Goal: Transaction & Acquisition: Download file/media

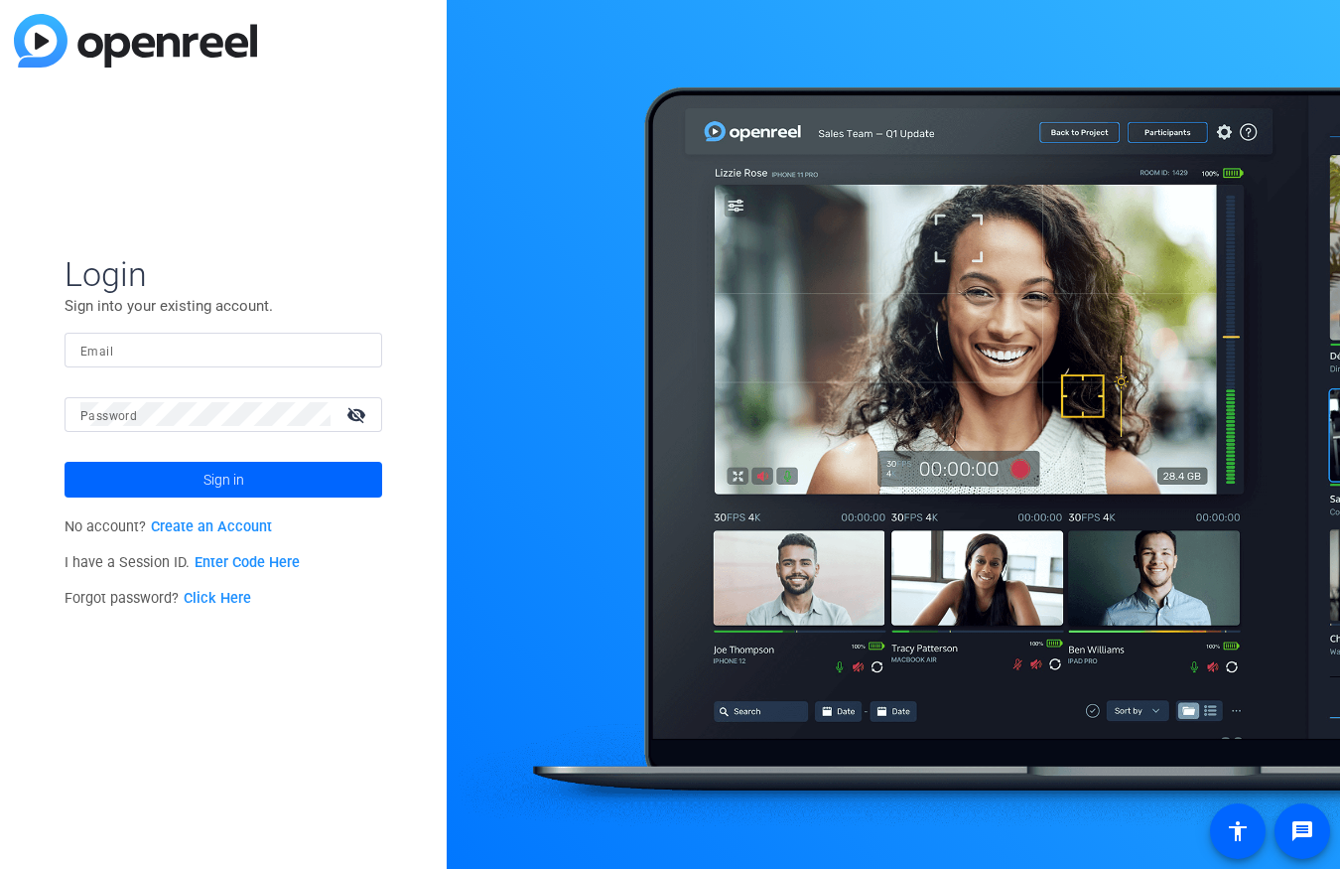
click at [160, 357] on input "Email" at bounding box center [223, 349] width 286 height 24
type input "[PERSON_NAME][EMAIL_ADDRESS][PERSON_NAME][DOMAIN_NAME]"
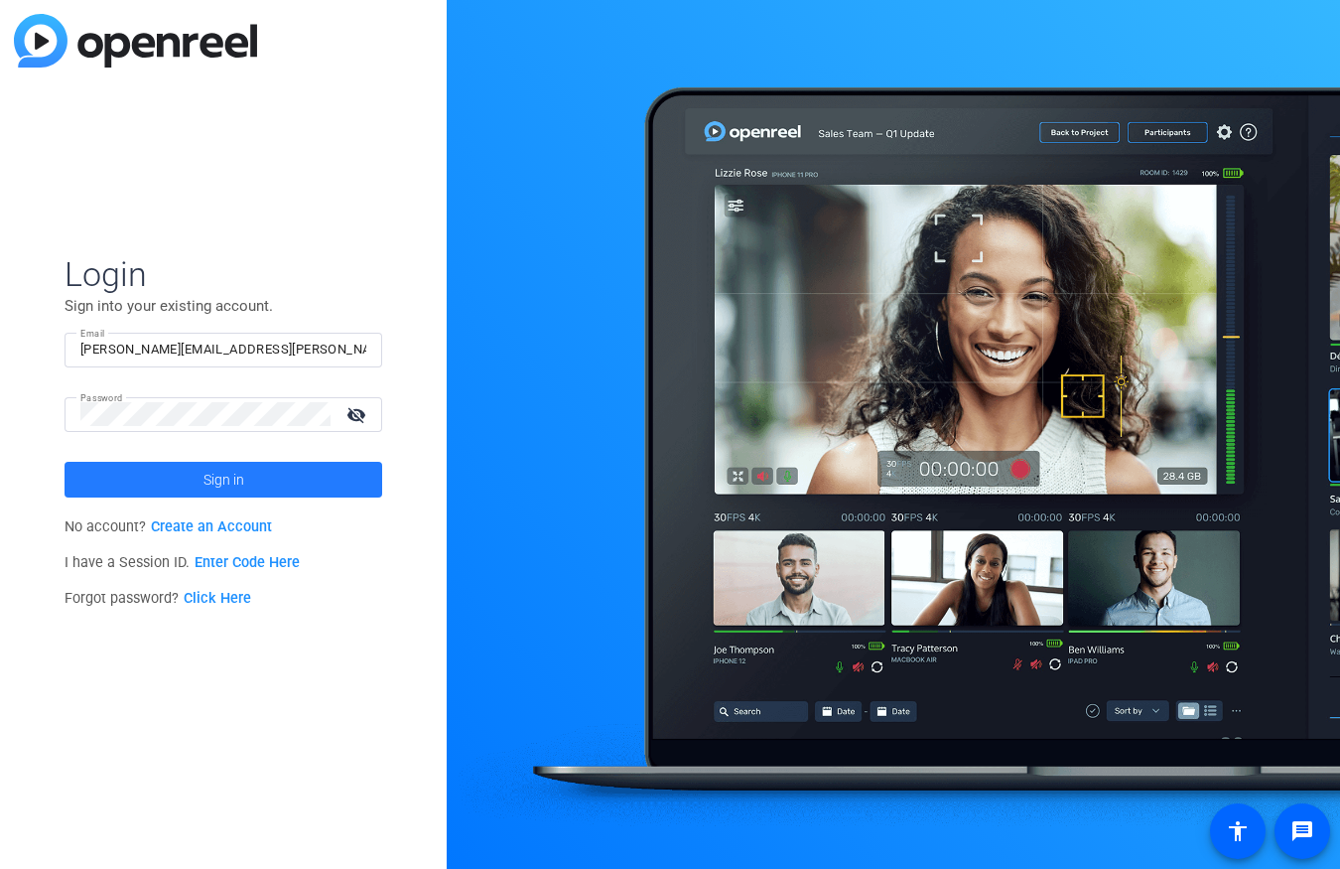
click at [244, 473] on span at bounding box center [224, 480] width 318 height 48
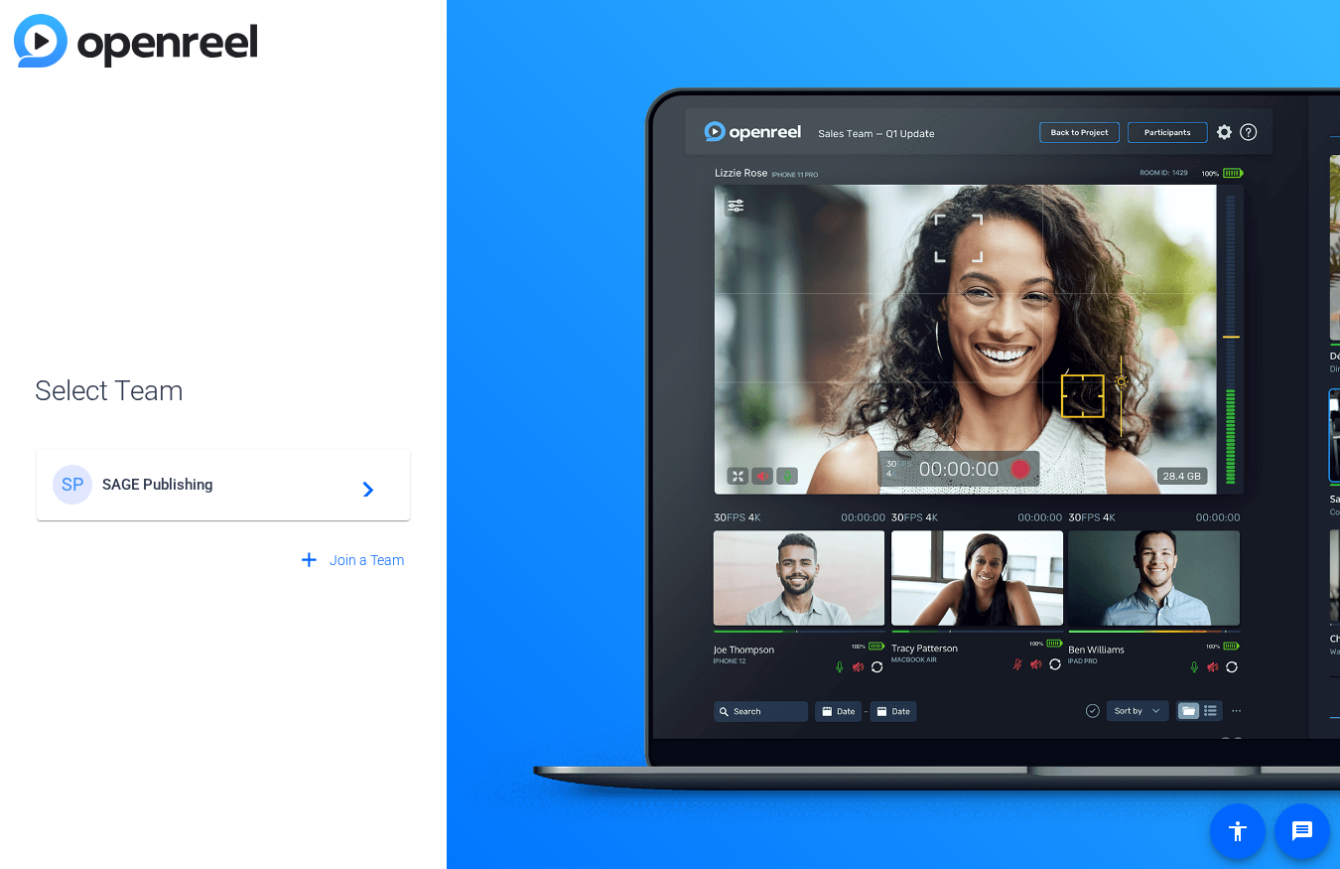
click at [230, 497] on div "SP SAGE Publishing navigate_next" at bounding box center [223, 485] width 341 height 40
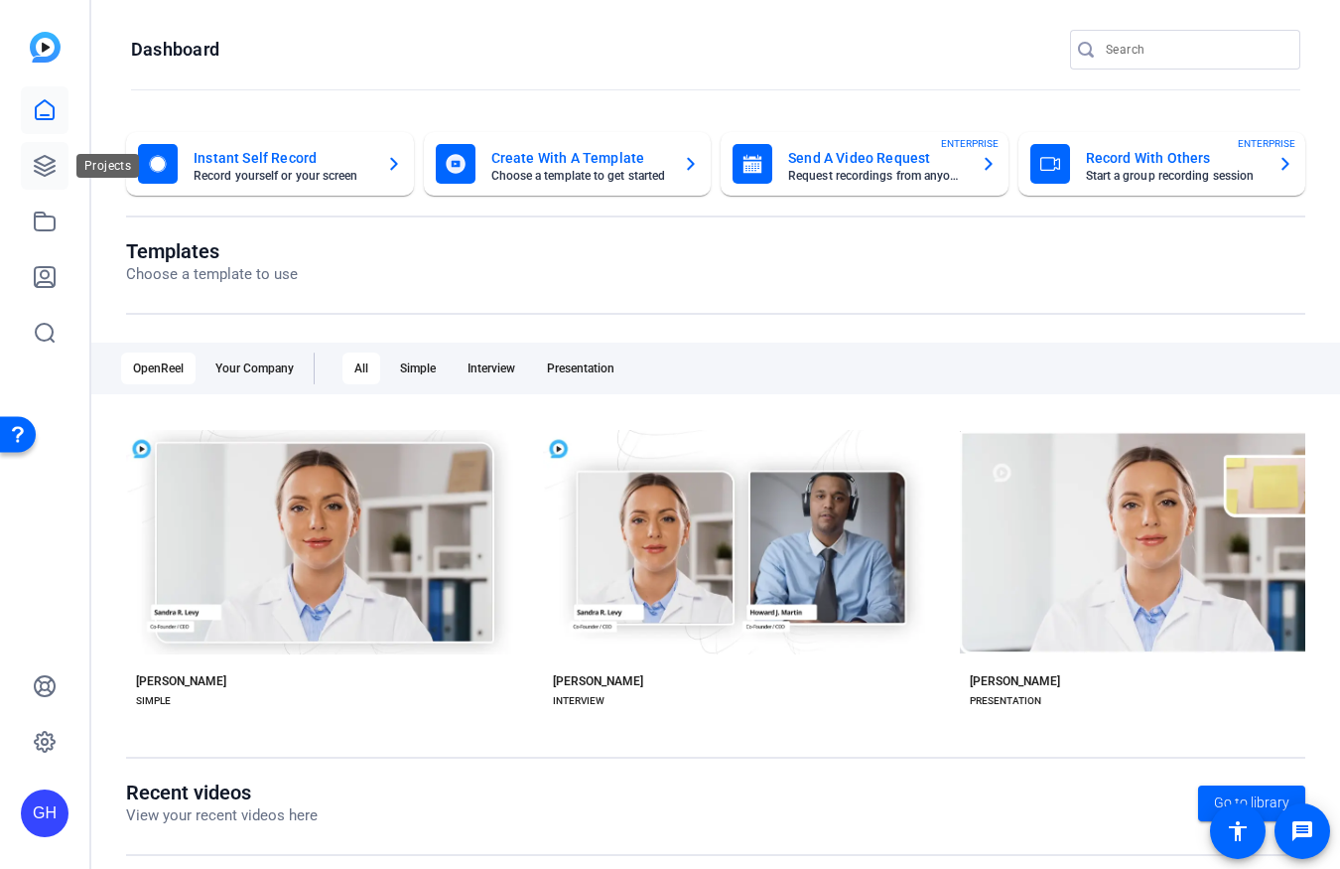
click at [48, 173] on icon at bounding box center [45, 166] width 24 height 24
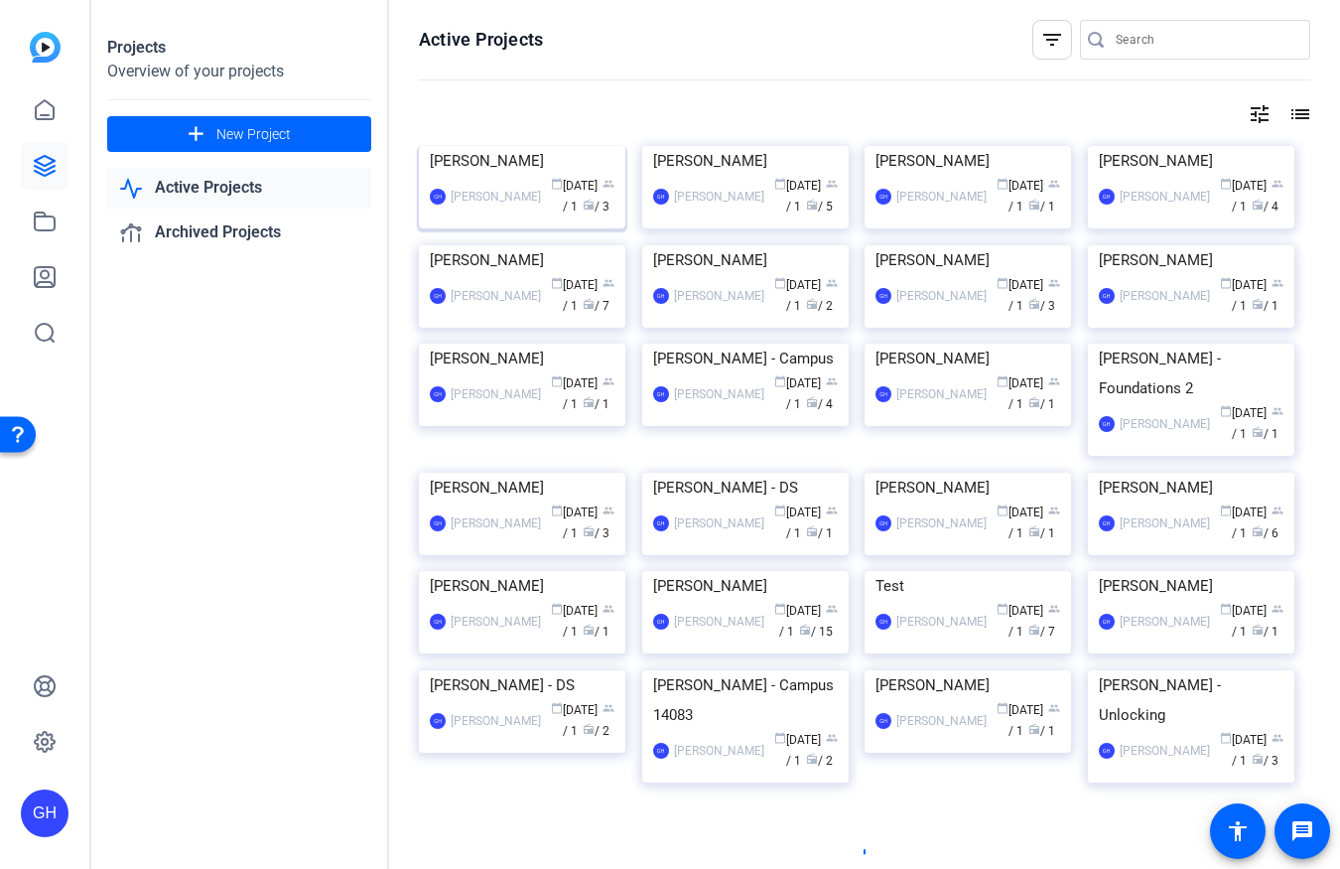
click at [501, 146] on img at bounding box center [522, 146] width 206 height 0
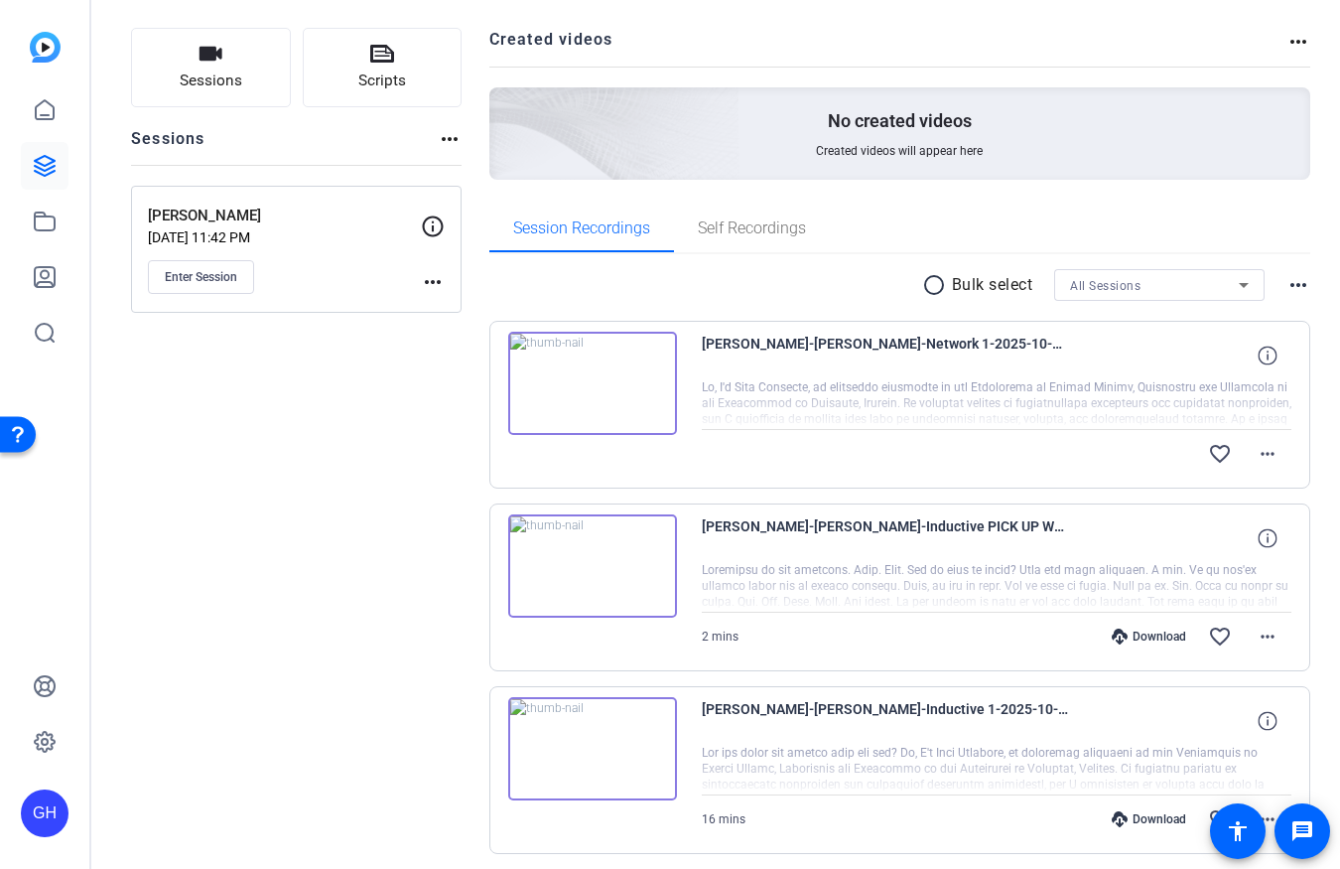
scroll to position [190, 0]
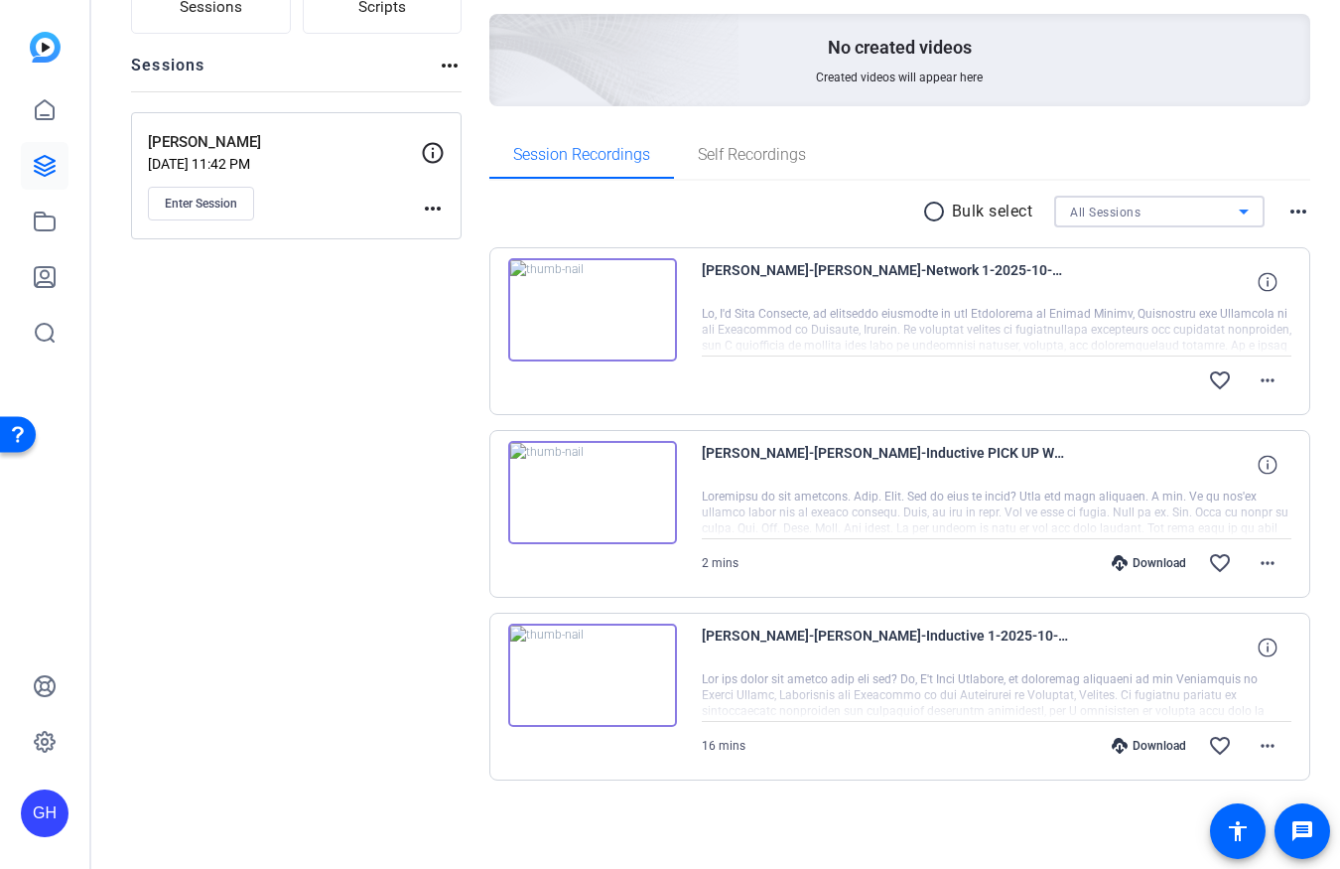
click at [1178, 218] on div "All Sessions" at bounding box center [1154, 212] width 169 height 25
click at [942, 211] on div at bounding box center [670, 434] width 1340 height 869
click at [937, 211] on mat-icon "radio_button_unchecked" at bounding box center [937, 212] width 30 height 24
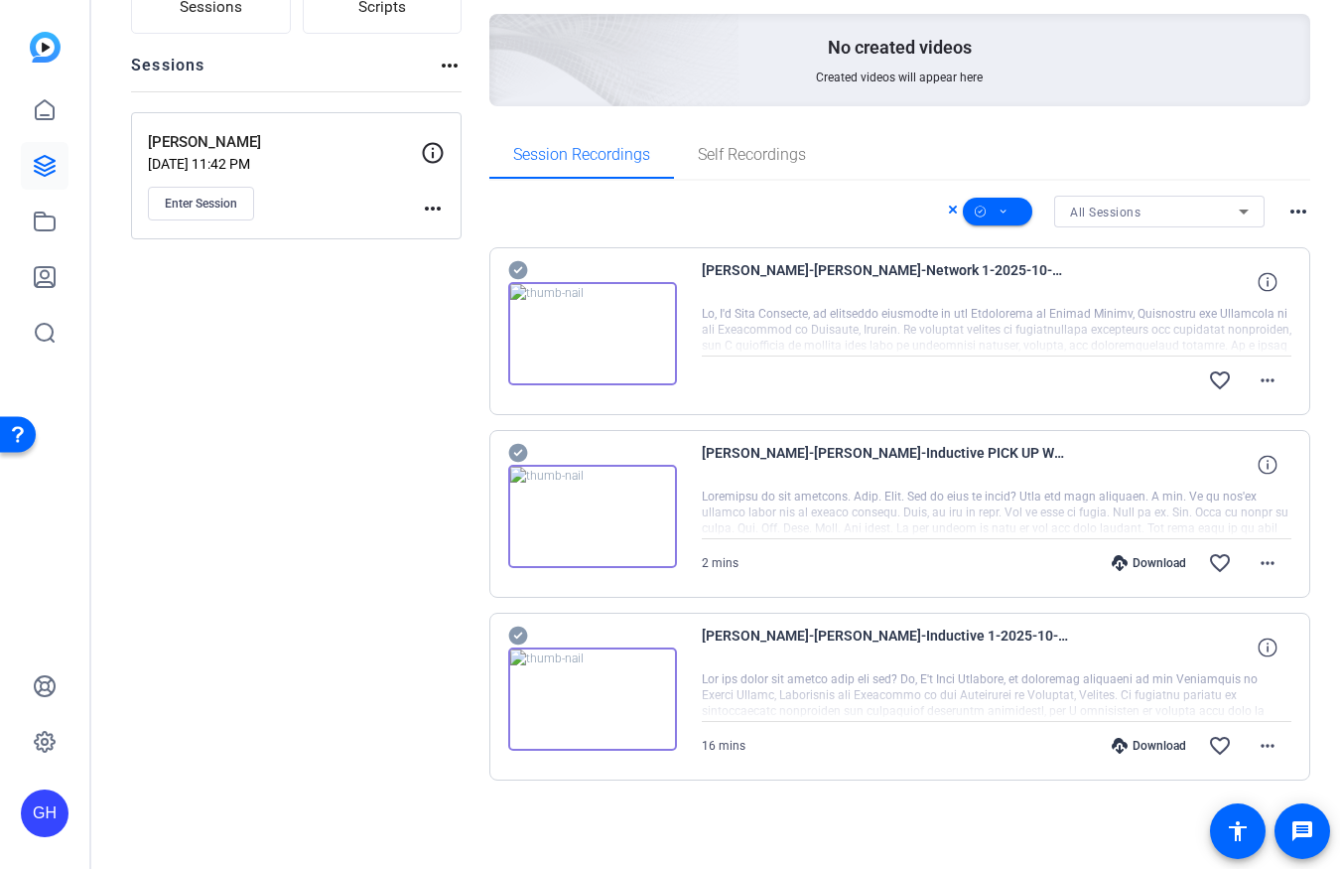
click at [1300, 213] on mat-icon "more_horiz" at bounding box center [1298, 212] width 24 height 24
click at [1164, 179] on div at bounding box center [670, 434] width 1340 height 869
click at [982, 210] on icon at bounding box center [980, 212] width 11 height 25
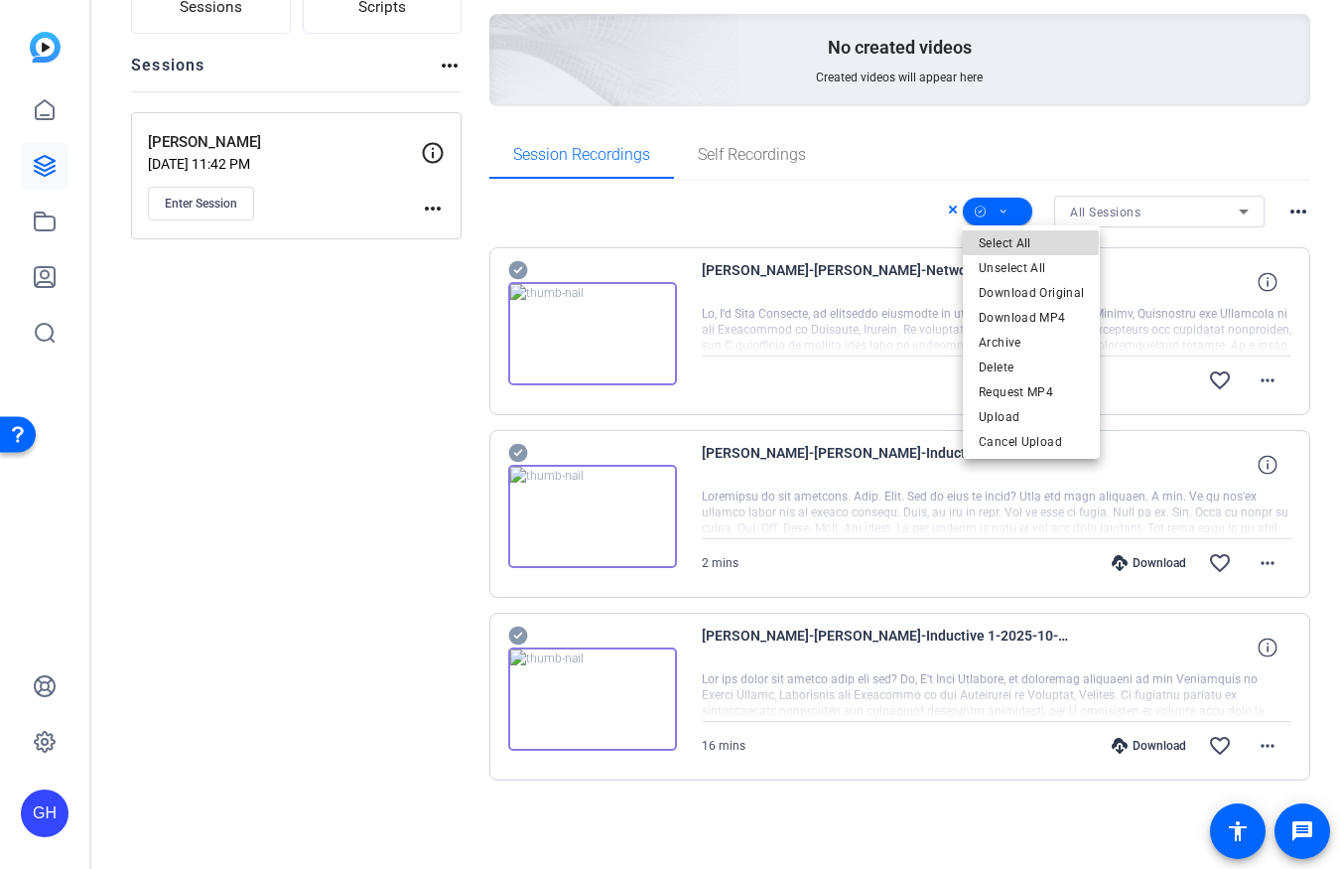
click at [1000, 241] on span "Select All" at bounding box center [1031, 243] width 105 height 24
click at [1032, 296] on span "Download Original" at bounding box center [1031, 293] width 105 height 24
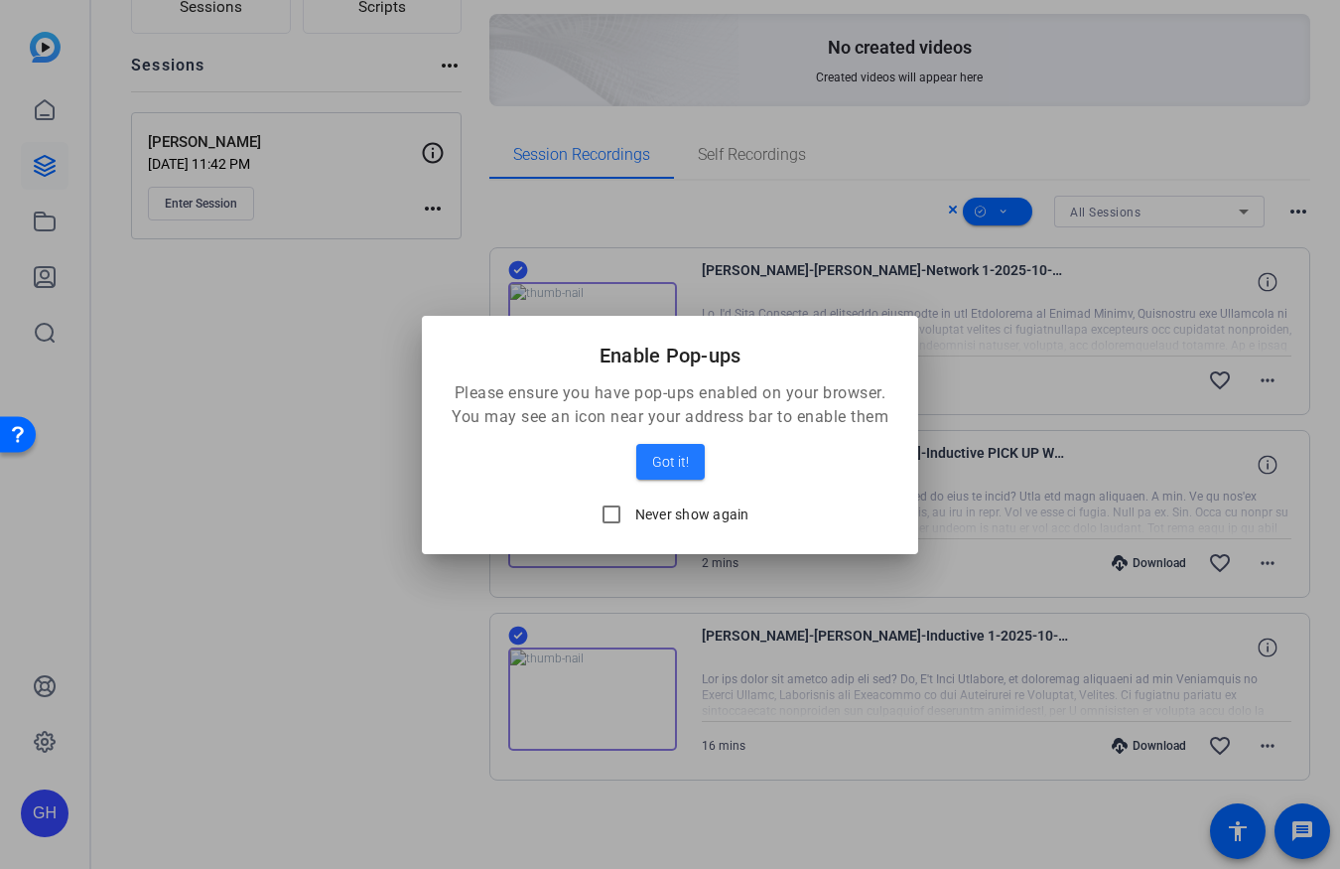
click at [662, 512] on label "Never show again" at bounding box center [690, 514] width 118 height 20
click at [631, 512] on input "Never show again" at bounding box center [612, 514] width 40 height 40
checkbox input "true"
click at [676, 456] on span "Got it!" at bounding box center [670, 462] width 37 height 24
